Goal: Navigation & Orientation: Find specific page/section

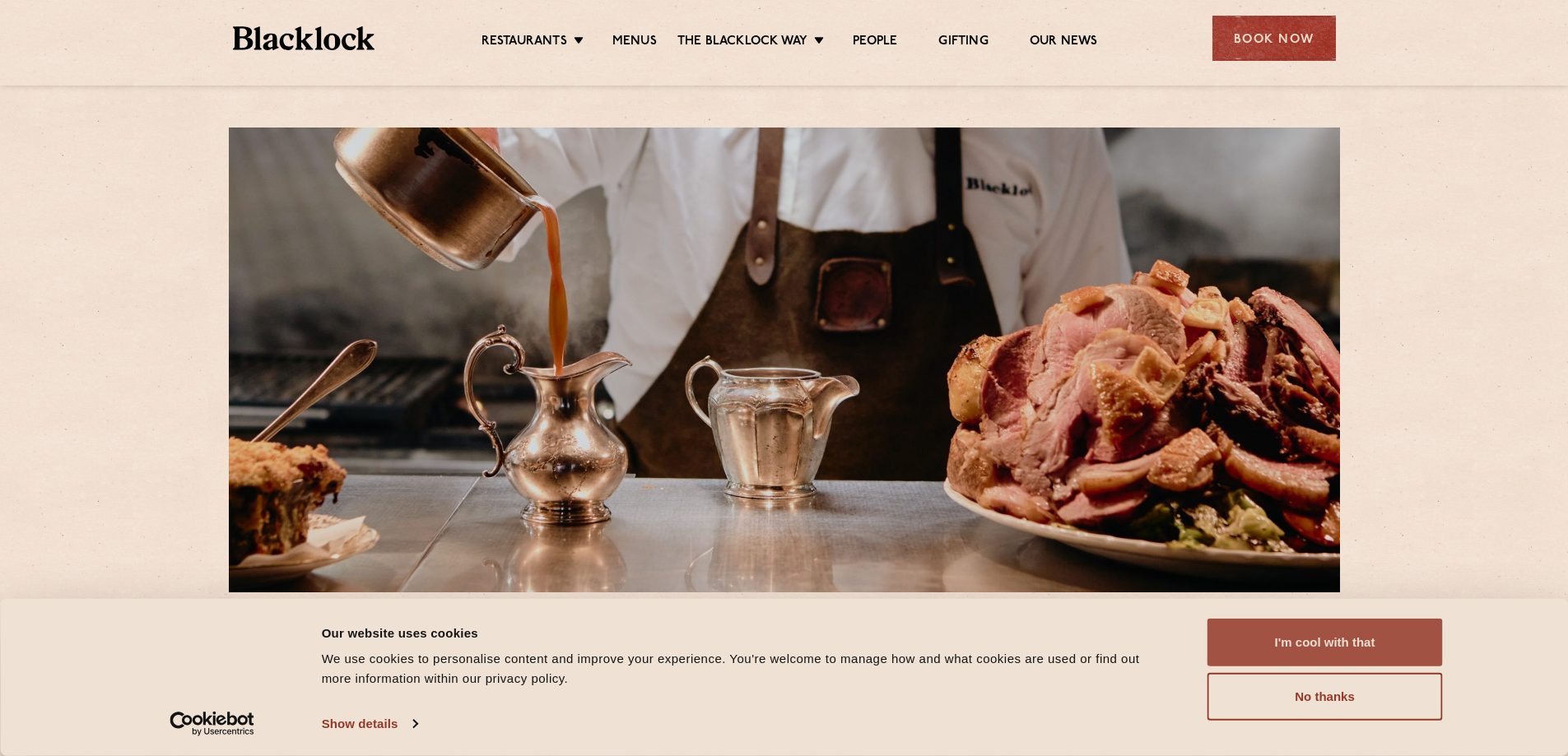
click at [1310, 630] on button "I'm cool with that" at bounding box center [1325, 643] width 236 height 47
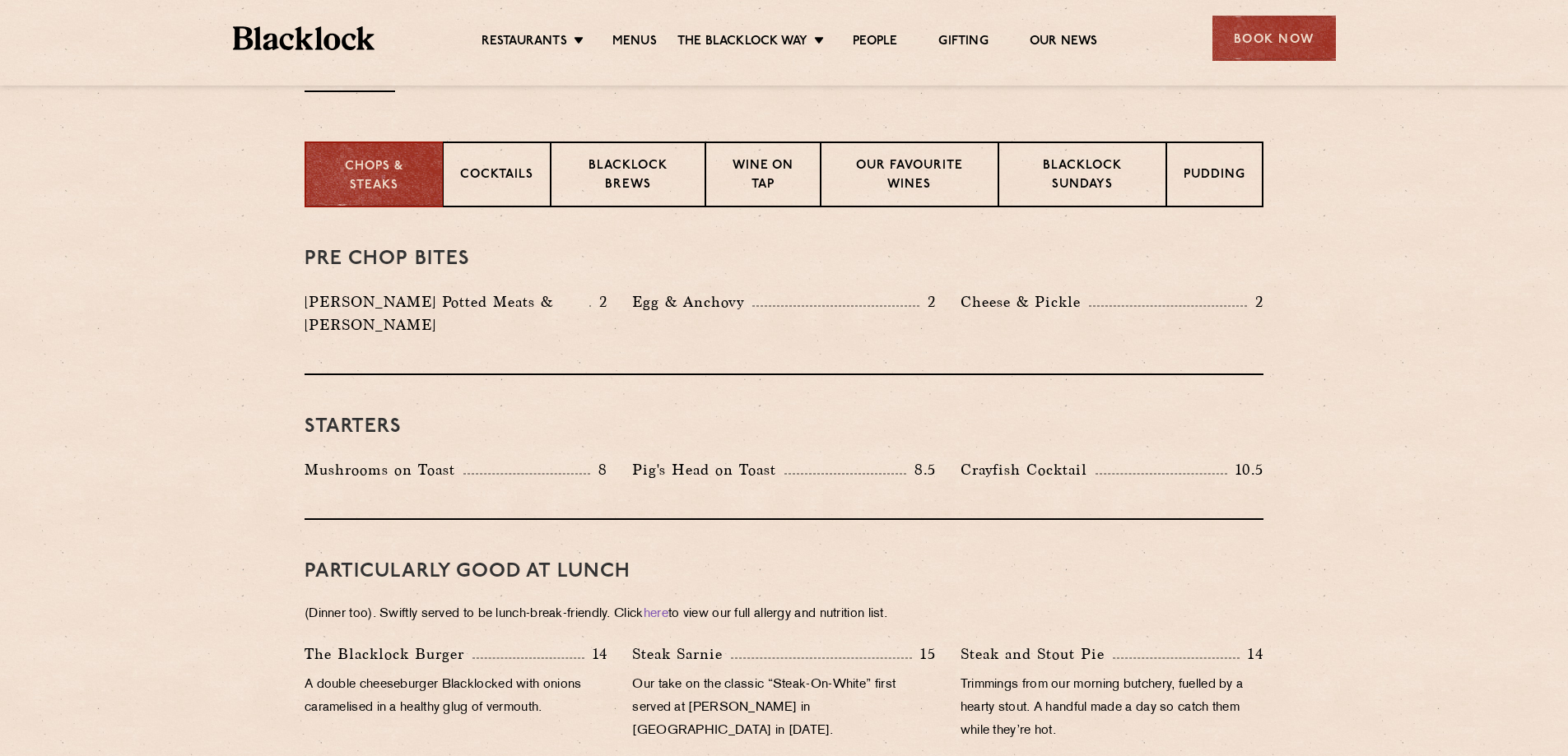
scroll to position [658, 0]
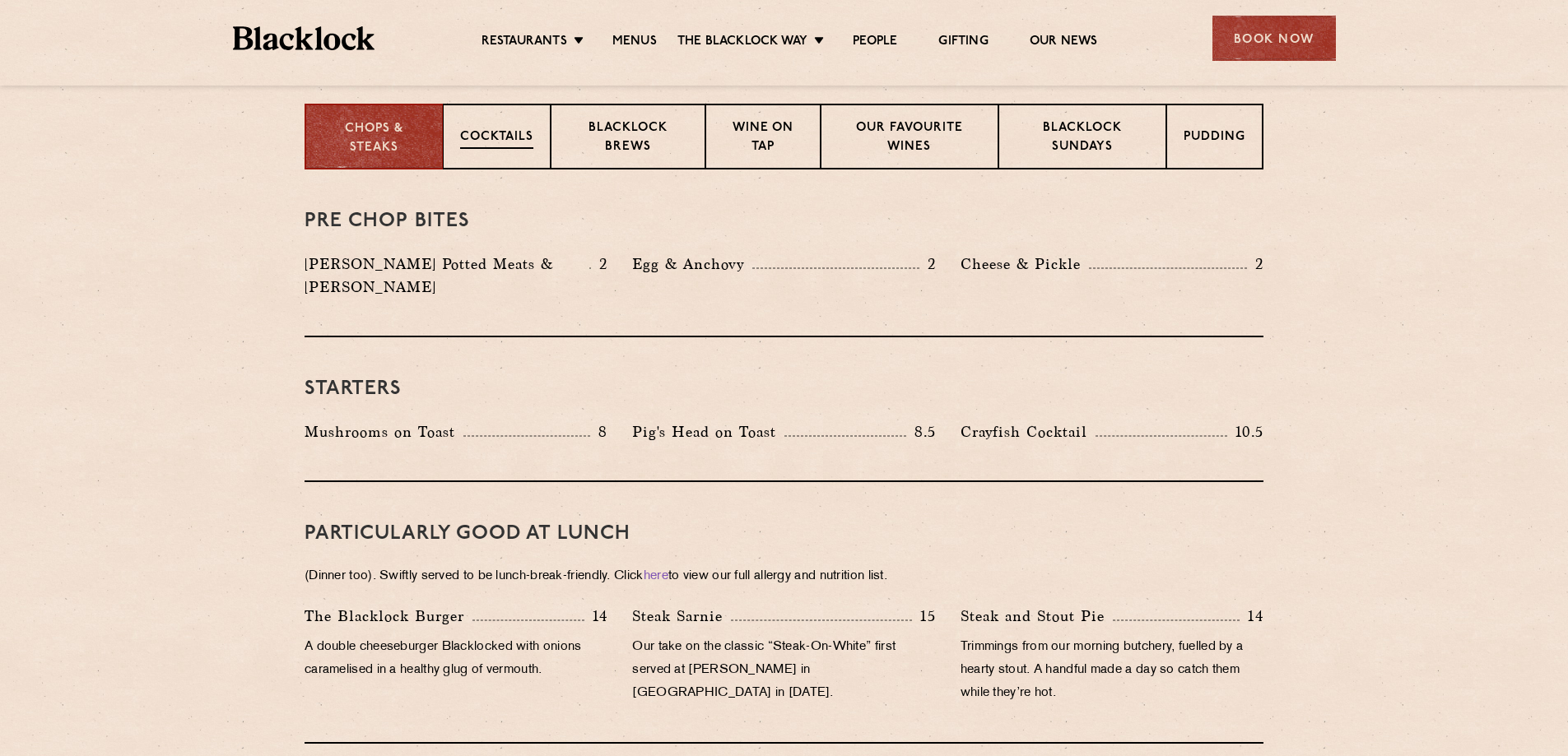
click at [516, 146] on p "Cocktails" at bounding box center [497, 138] width 73 height 21
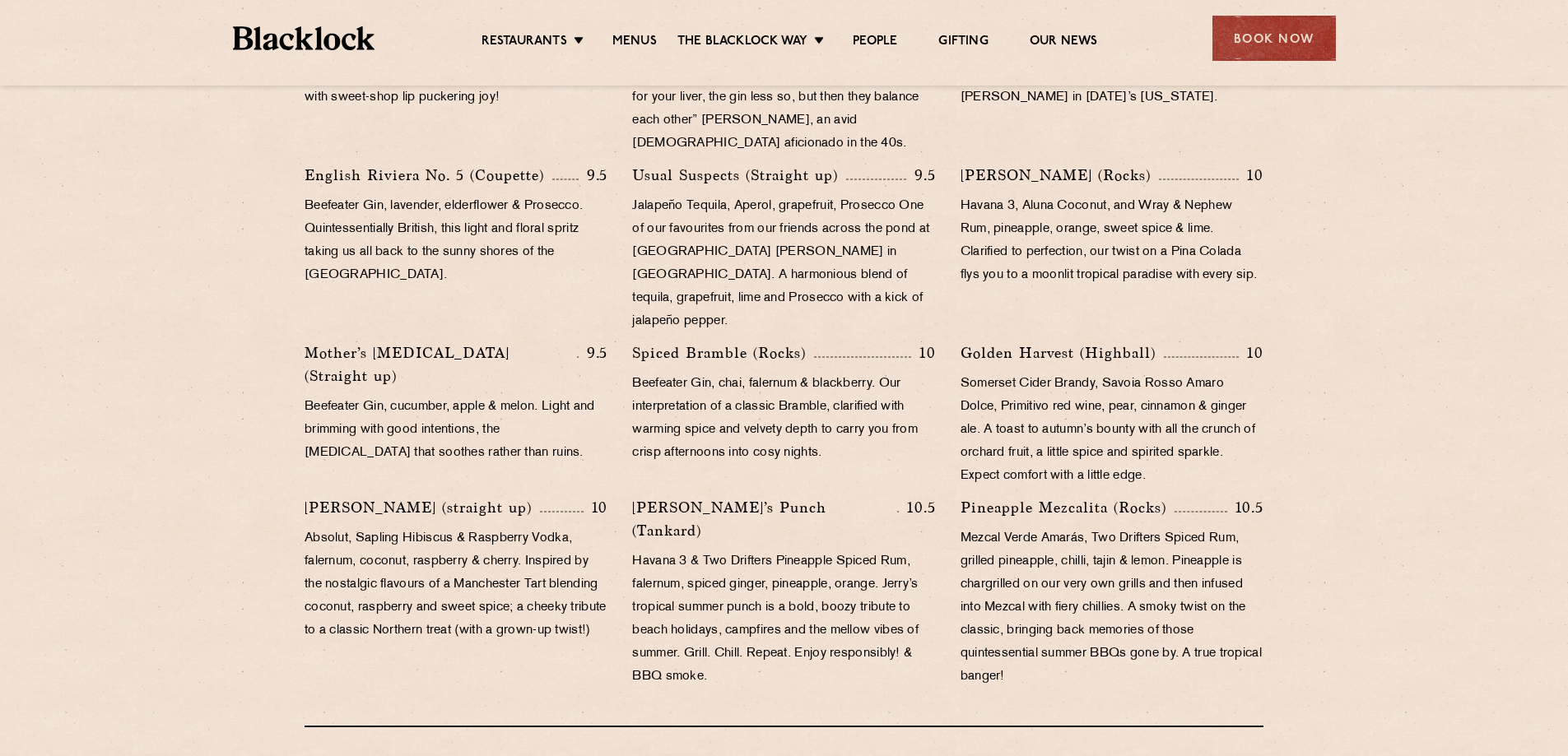
scroll to position [494, 0]
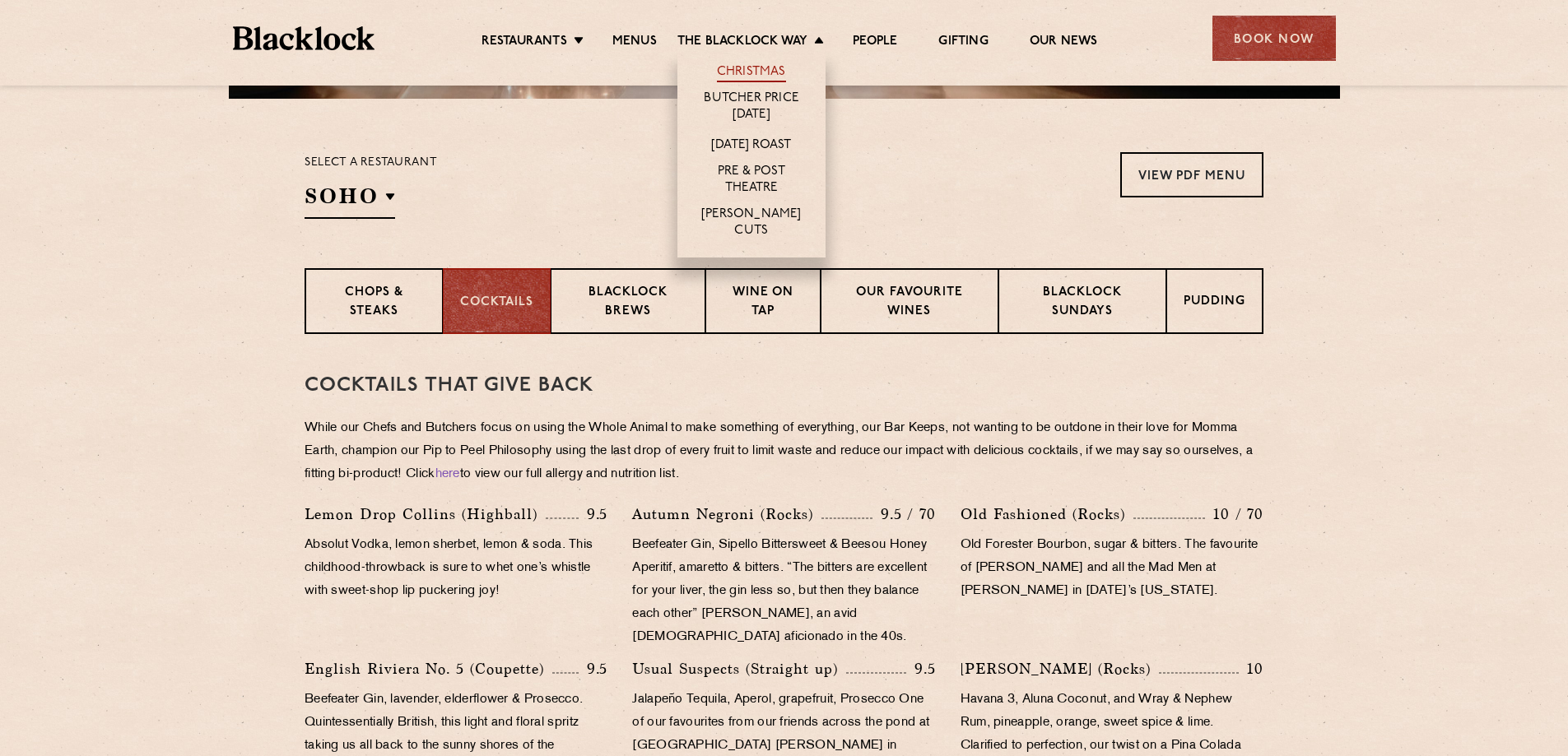
click at [736, 77] on link "Christmas" at bounding box center [751, 73] width 69 height 18
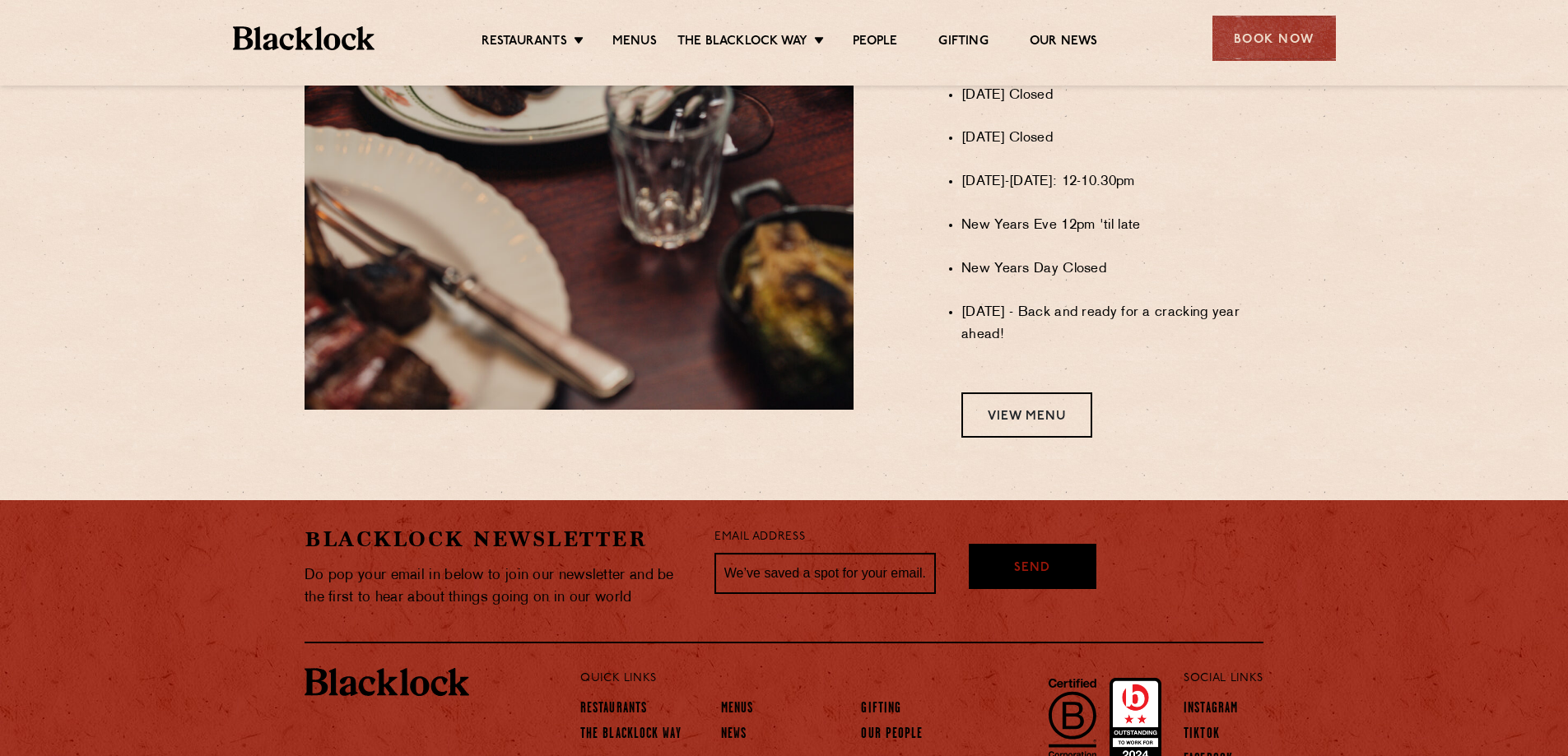
scroll to position [1430, 0]
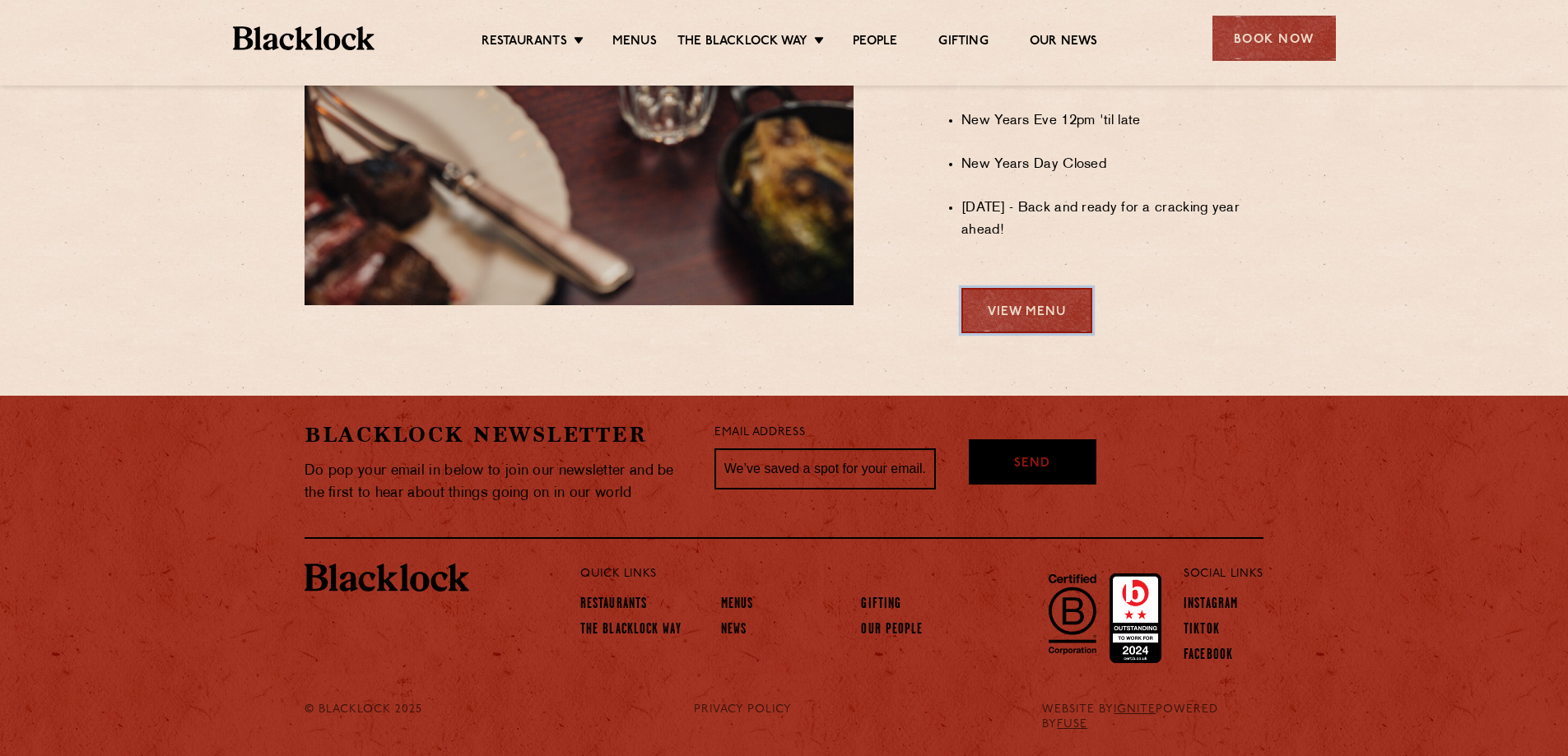
click at [995, 310] on link "View Menu" at bounding box center [1027, 310] width 131 height 45
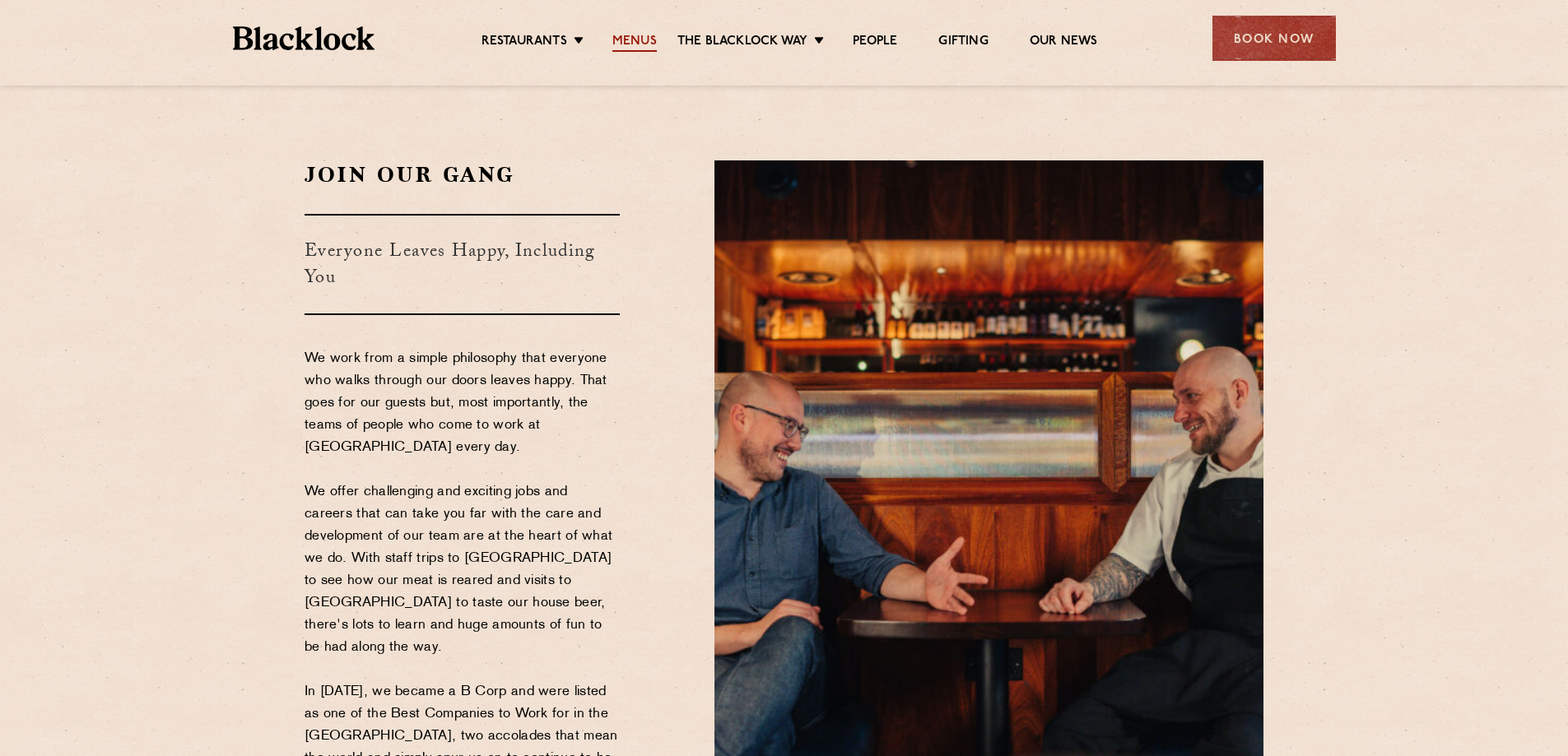
click at [620, 34] on link "Menus" at bounding box center [634, 42] width 44 height 18
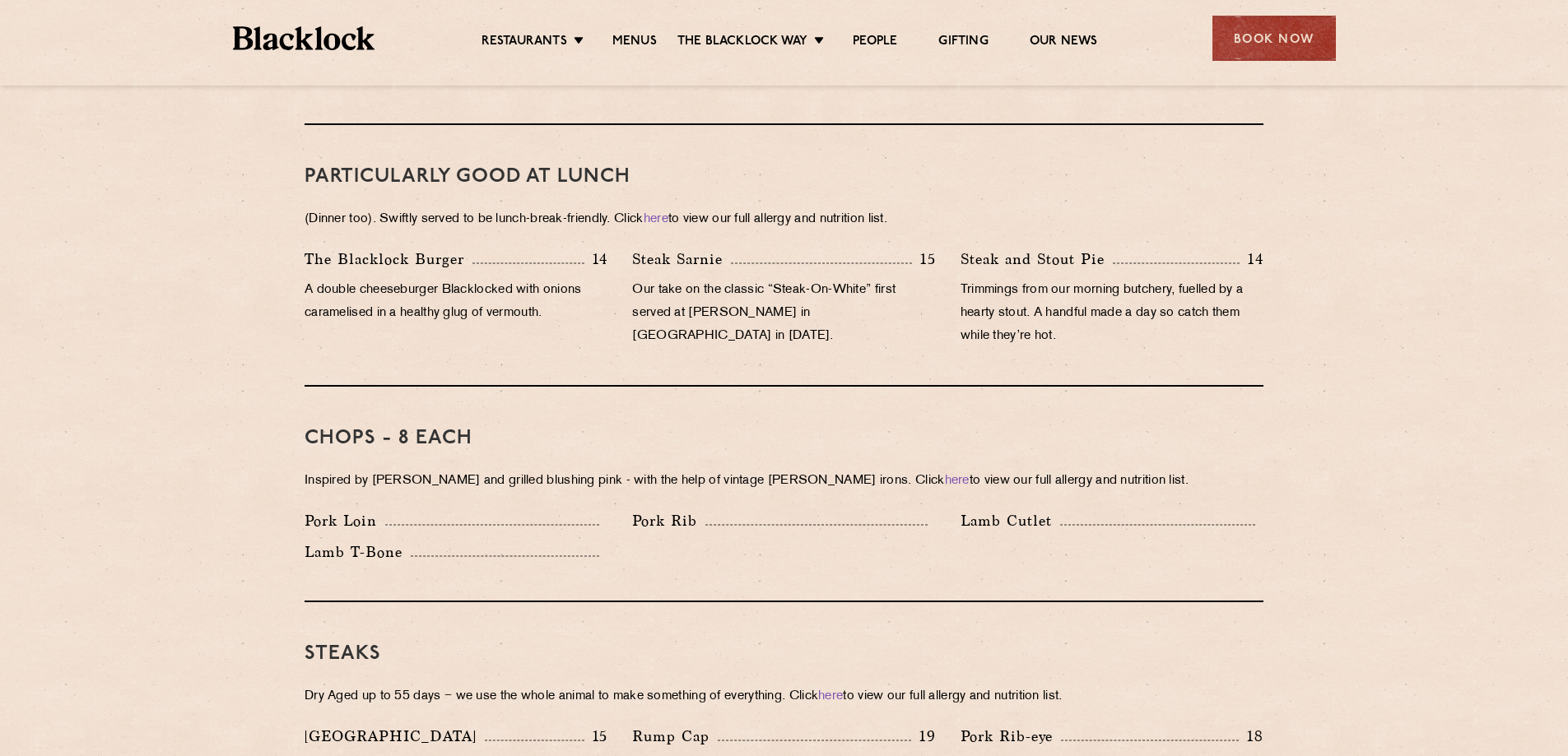
scroll to position [658, 0]
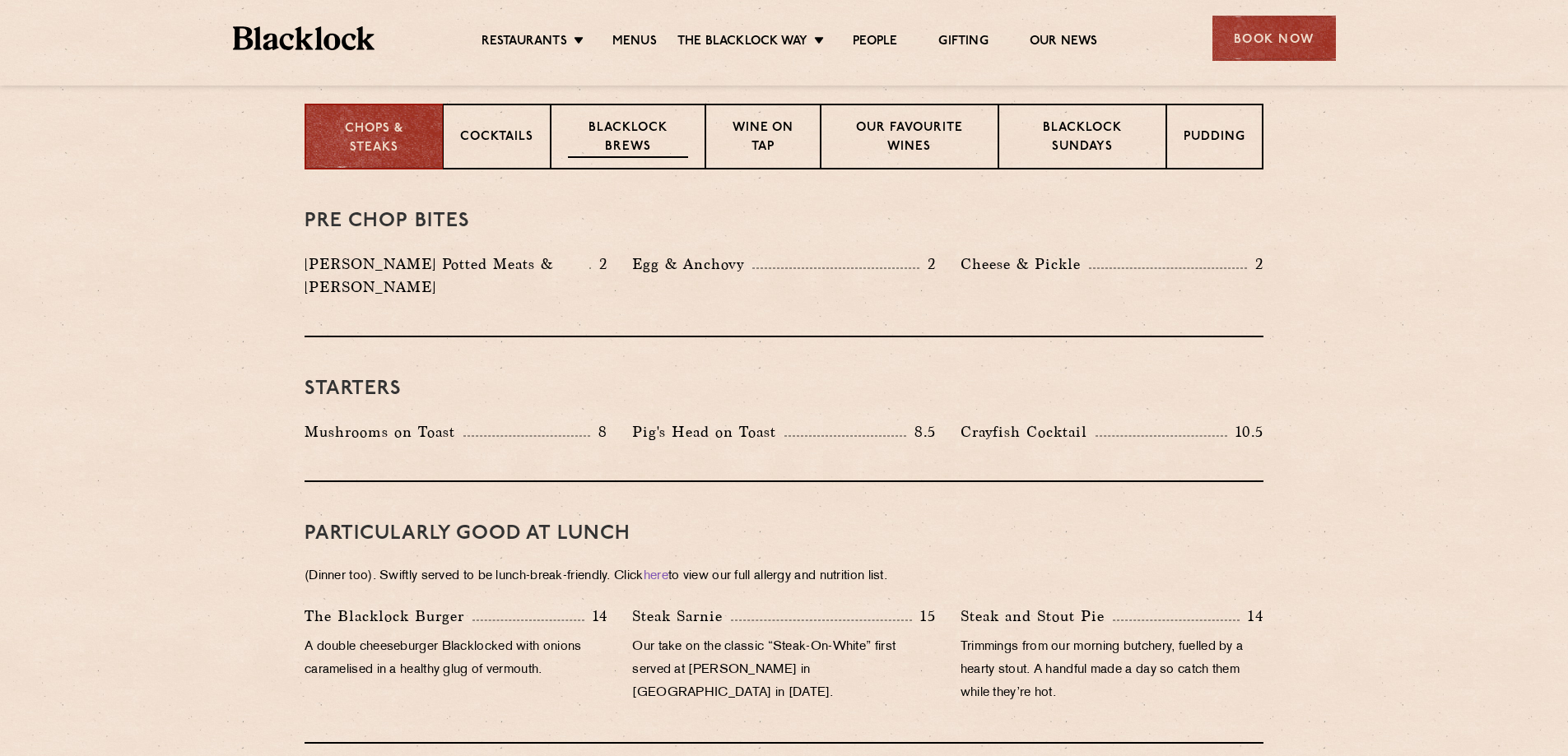
click at [664, 147] on p "Blacklock Brews" at bounding box center [628, 138] width 120 height 38
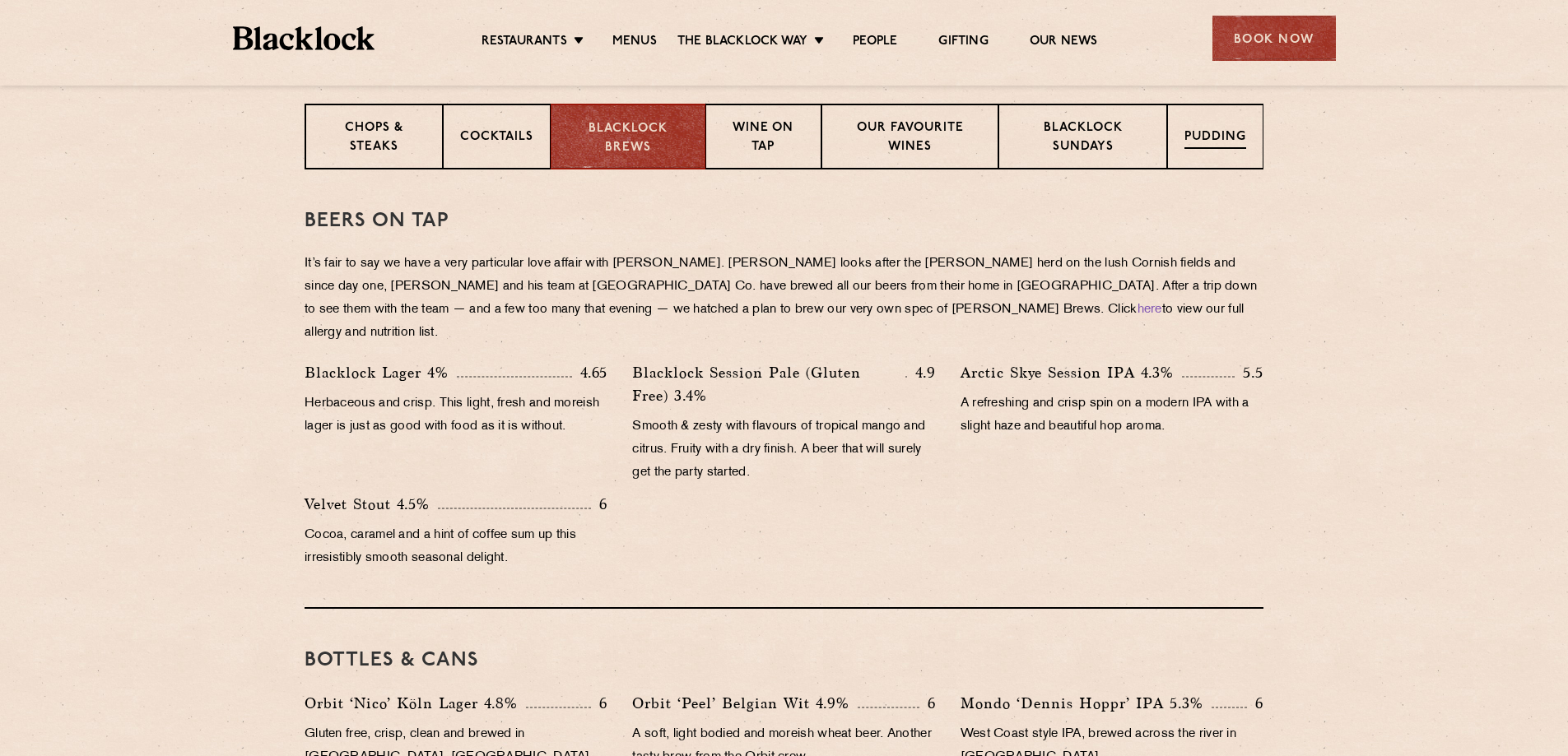
click at [1199, 122] on div "Pudding" at bounding box center [1216, 136] width 97 height 66
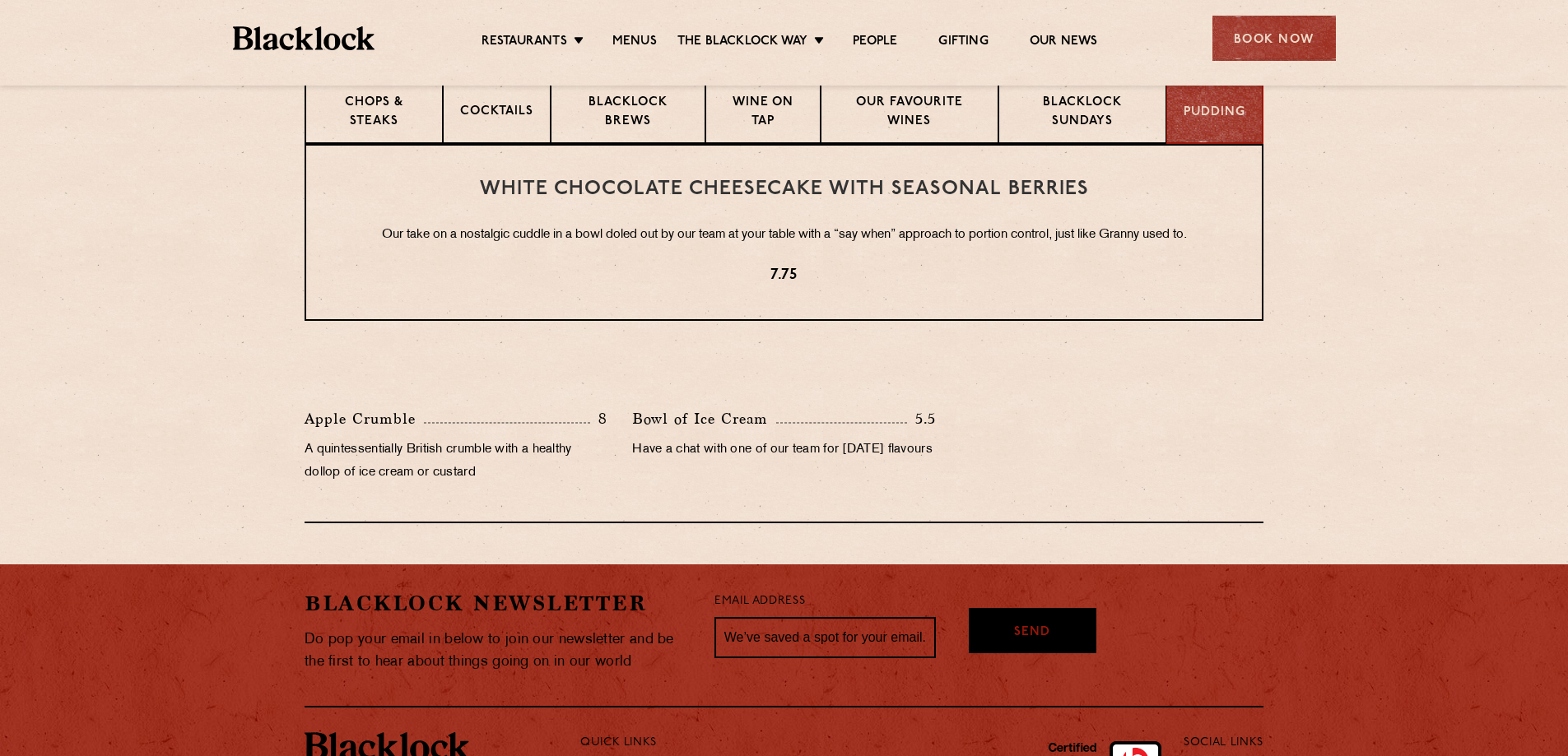
scroll to position [849, 0]
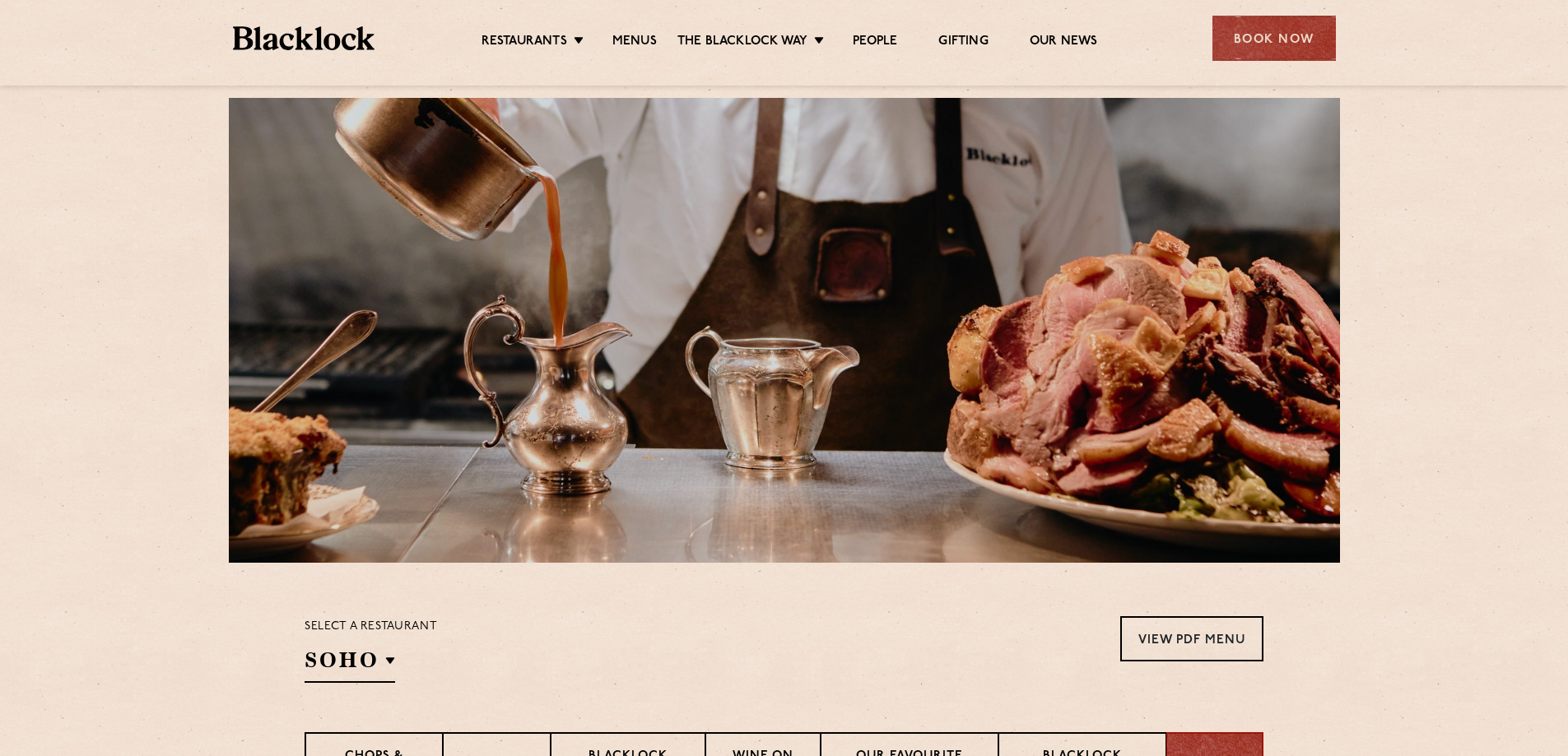
scroll to position [0, 0]
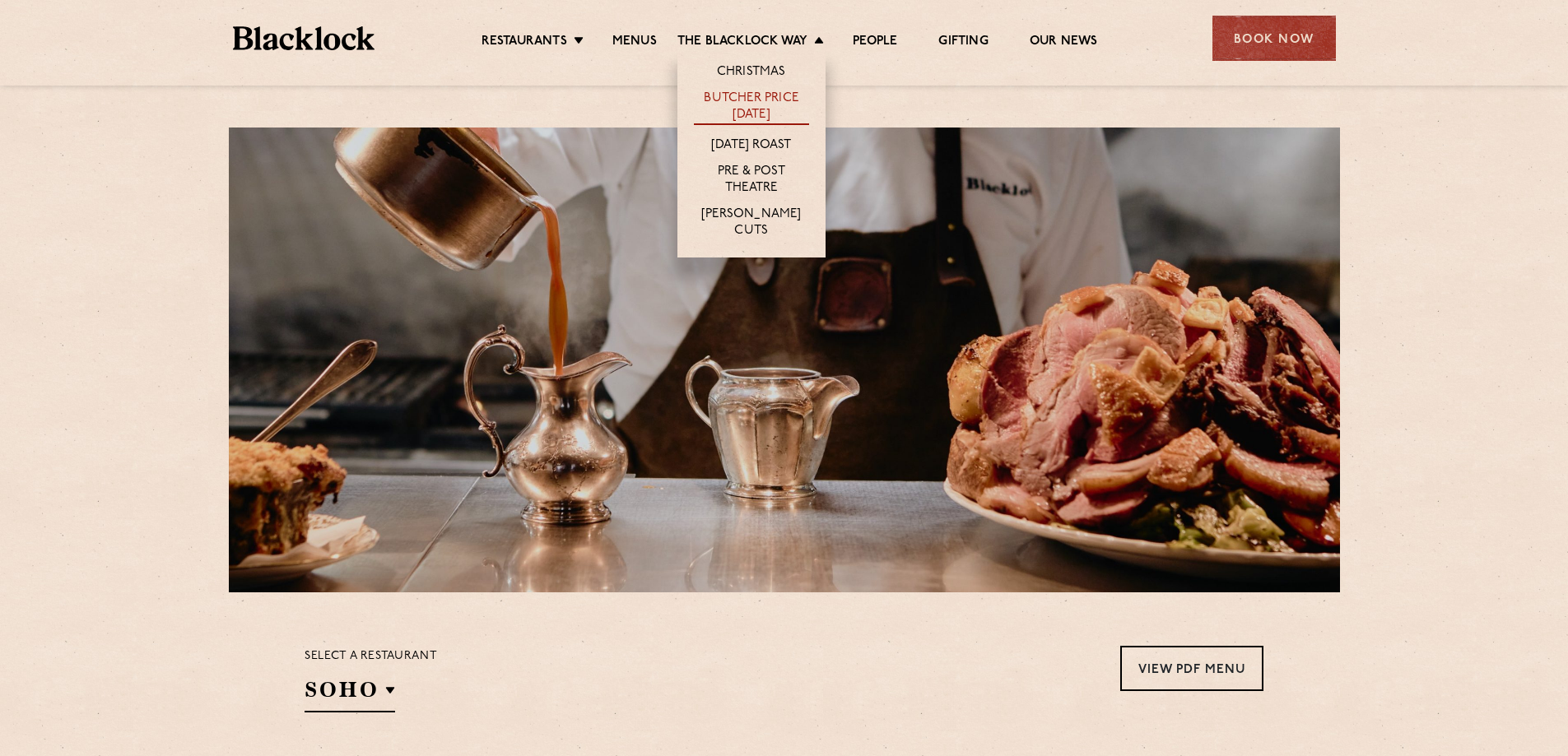
click at [740, 110] on link "Butcher Price [DATE]" at bounding box center [751, 107] width 115 height 34
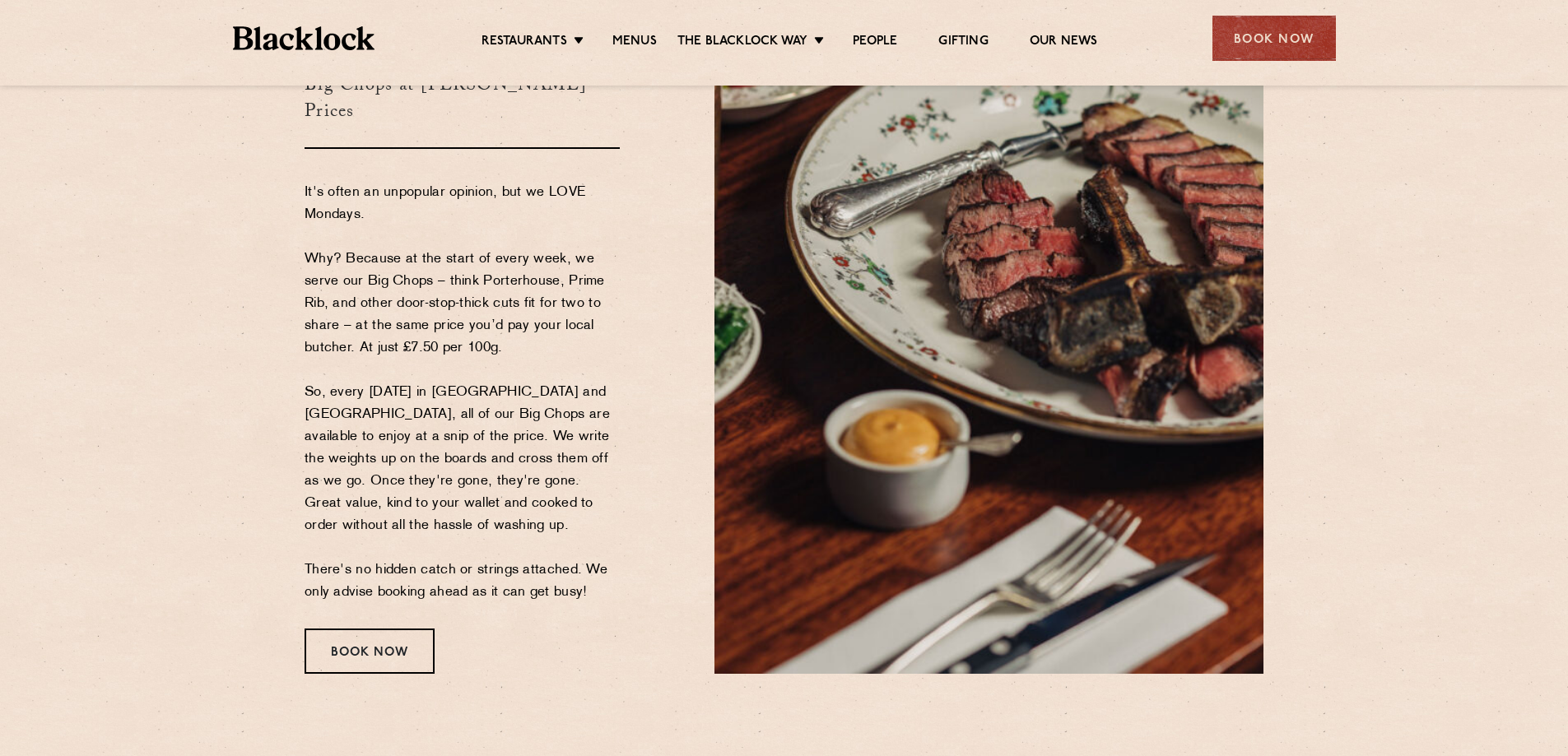
scroll to position [165, 0]
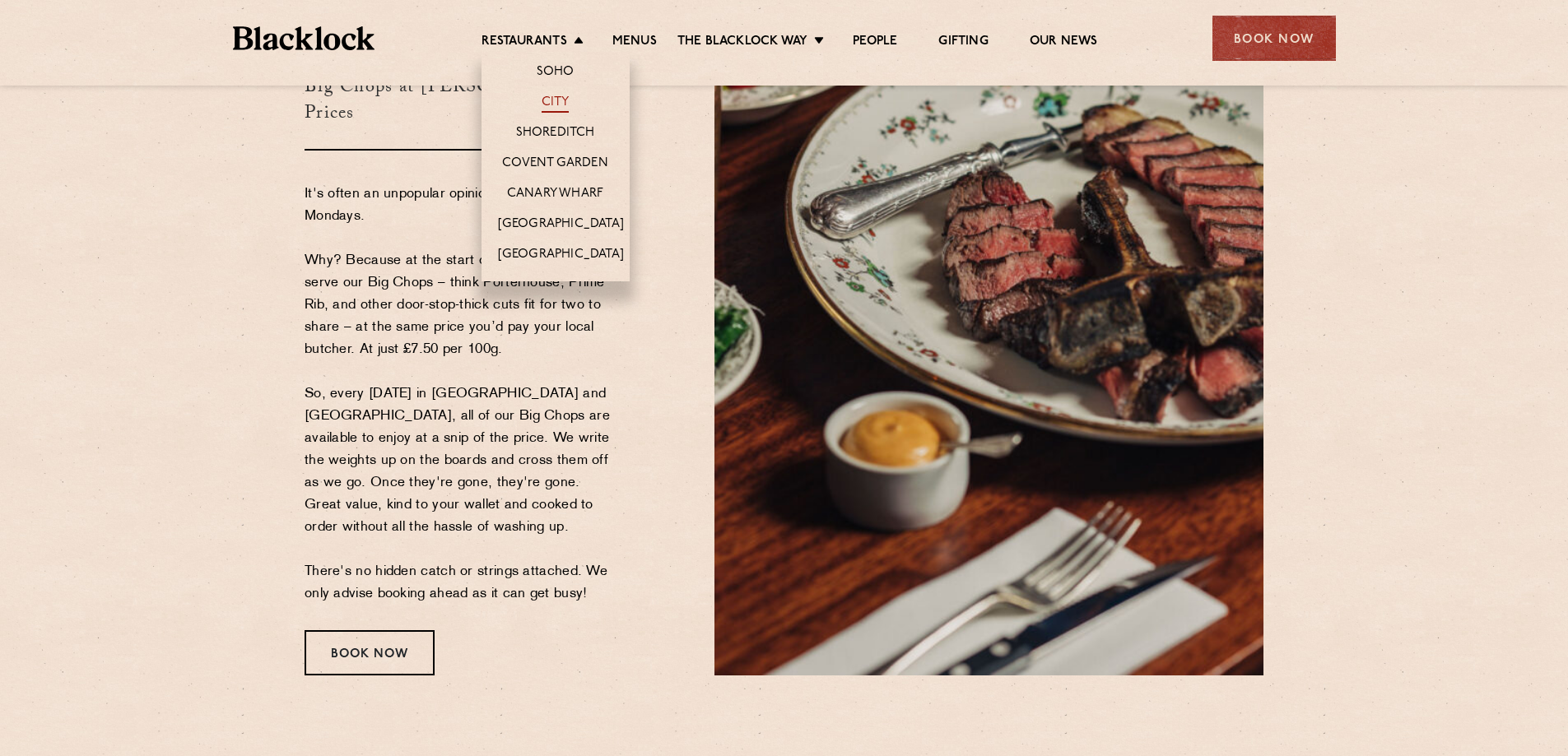
click at [567, 109] on link "City" at bounding box center [555, 103] width 28 height 18
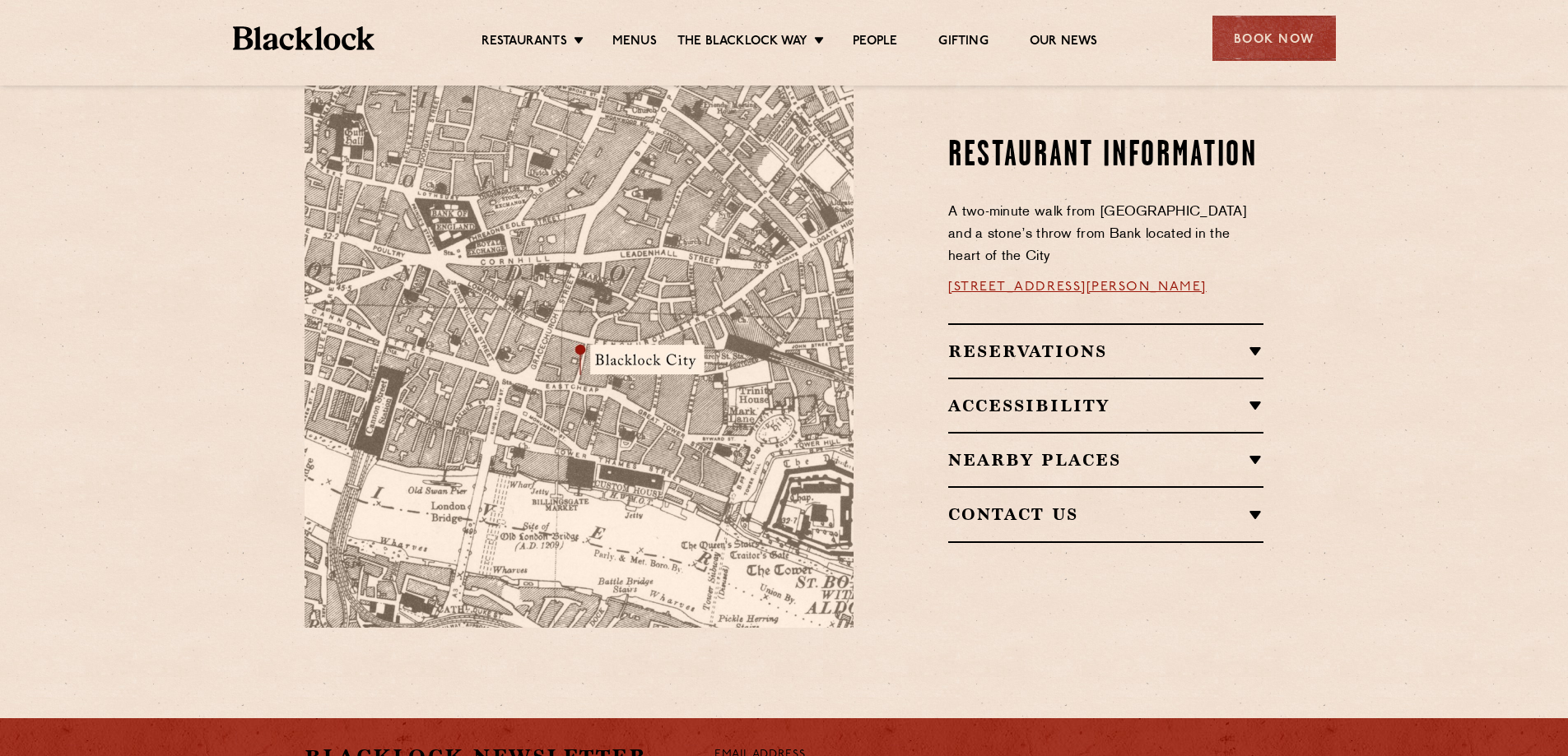
scroll to position [988, 0]
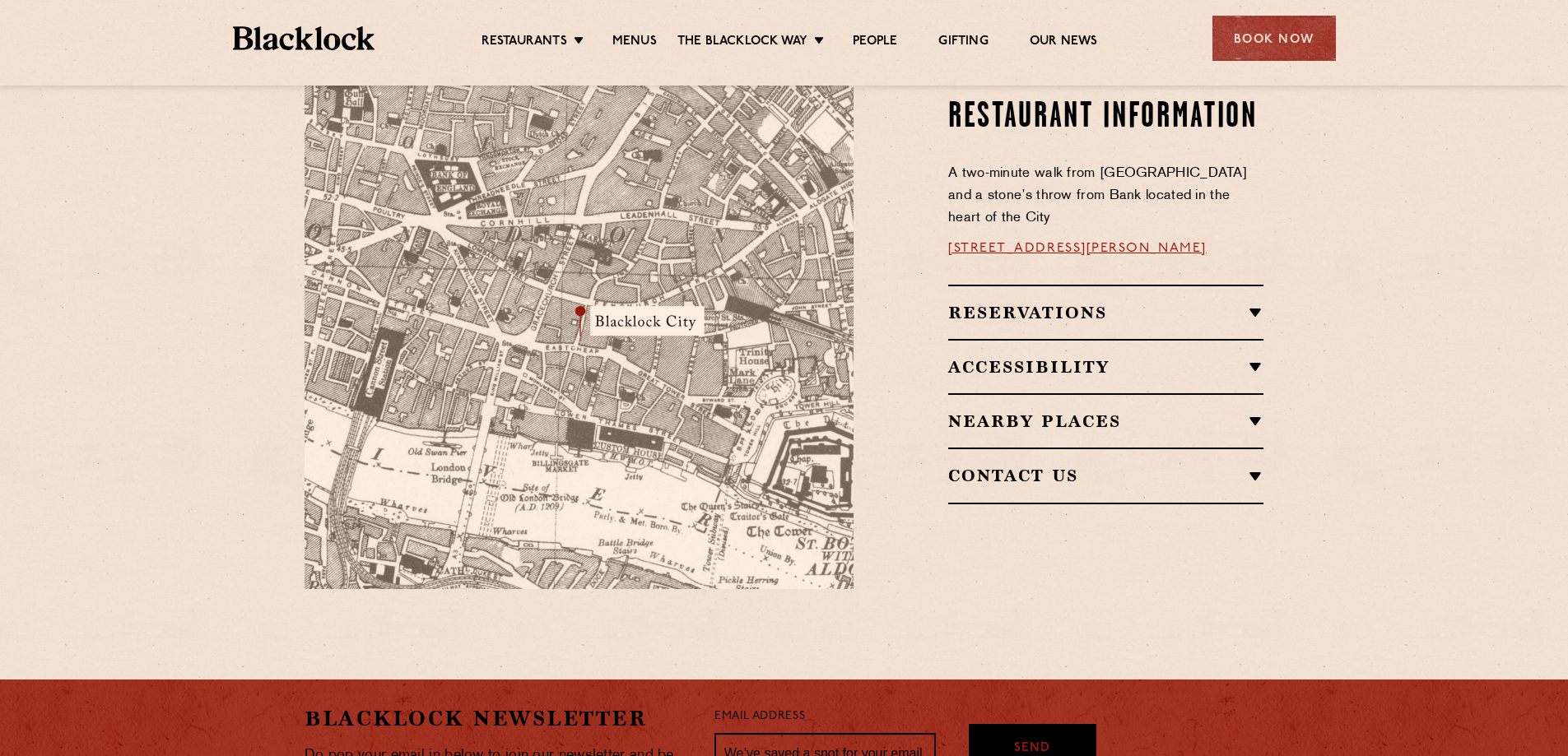
click at [1074, 303] on h2 "Reservations" at bounding box center [1106, 312] width 316 height 20
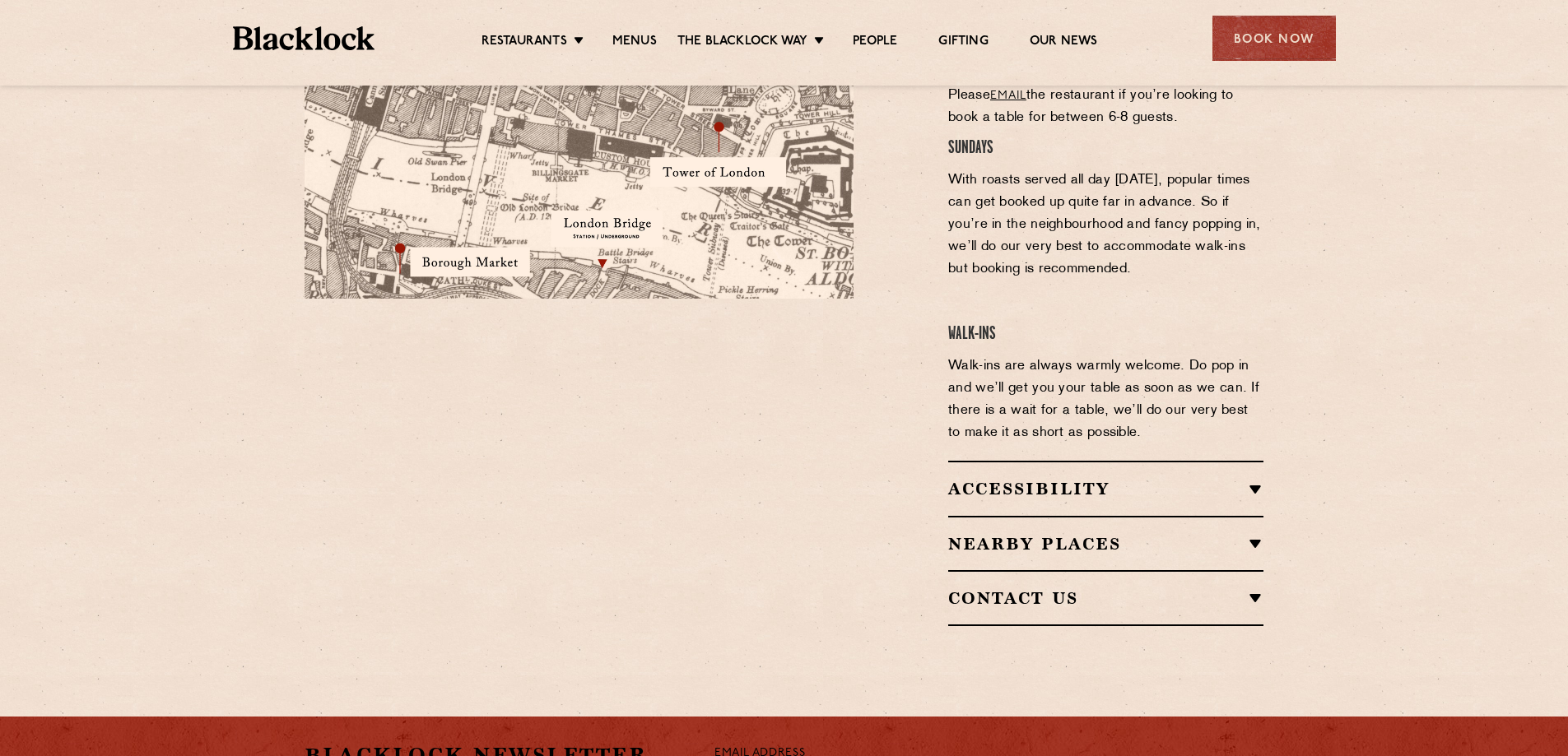
scroll to position [1317, 0]
